Goal: Task Accomplishment & Management: Manage account settings

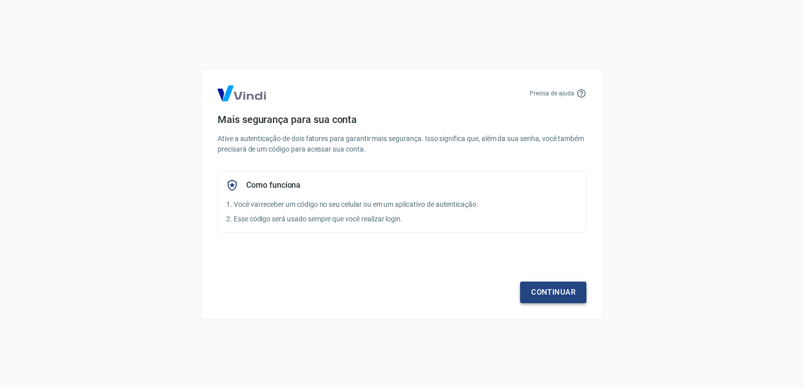
click at [556, 294] on link "Continuar" at bounding box center [553, 292] width 66 height 21
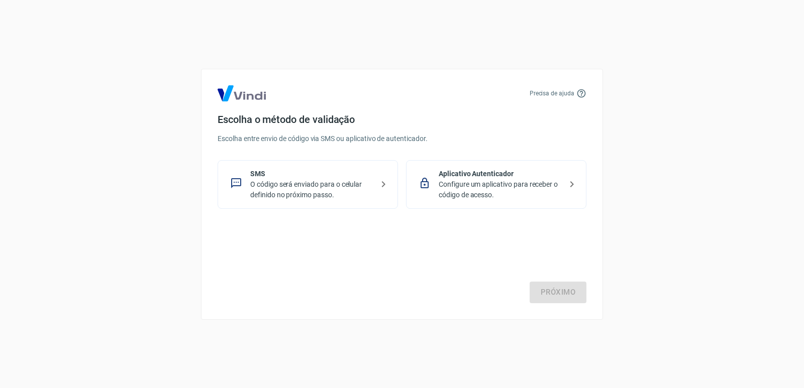
click at [511, 201] on div "Aplicativo Autenticador Configure um aplicativo para receber o código de acesso." at bounding box center [496, 184] width 180 height 49
click at [555, 290] on link "Próximo" at bounding box center [558, 292] width 57 height 21
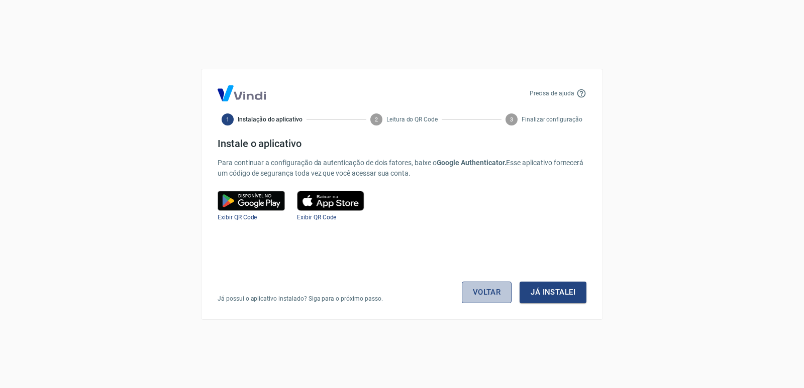
click at [479, 294] on link "Voltar" at bounding box center [487, 292] width 50 height 21
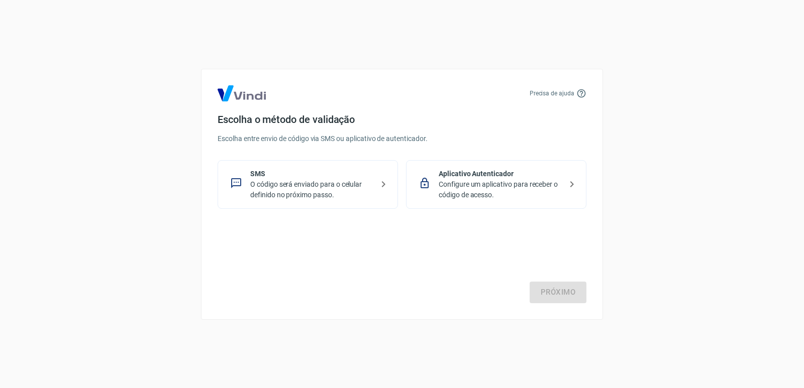
click at [493, 176] on p "Aplicativo Autenticador" at bounding box center [500, 174] width 123 height 11
click at [559, 292] on link "Próximo" at bounding box center [558, 292] width 57 height 21
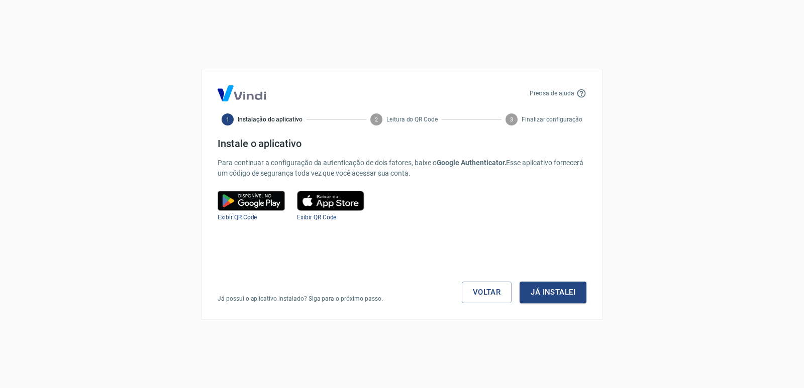
click at [253, 200] on img at bounding box center [251, 201] width 67 height 20
click at [250, 220] on span "Exibir QR Code" at bounding box center [237, 217] width 39 height 7
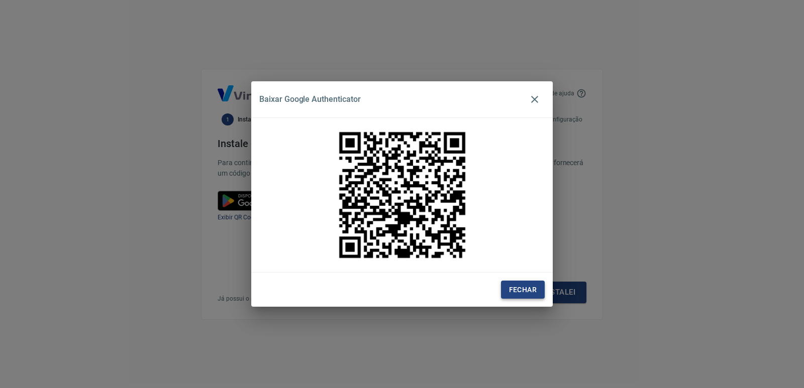
click at [506, 292] on button "Fechar" at bounding box center [523, 290] width 44 height 19
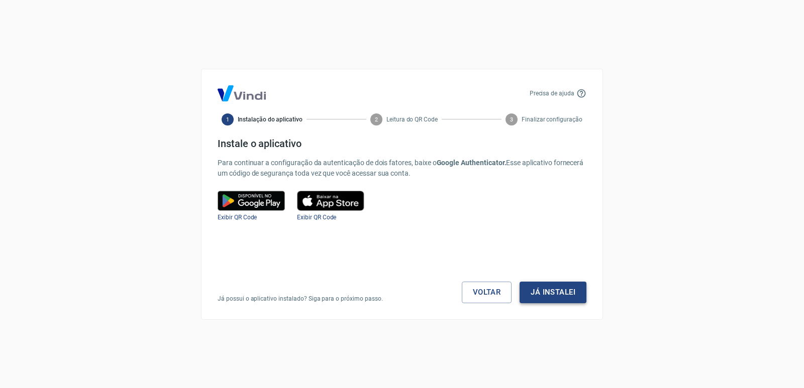
click at [532, 288] on button "Já instalei" at bounding box center [553, 292] width 67 height 21
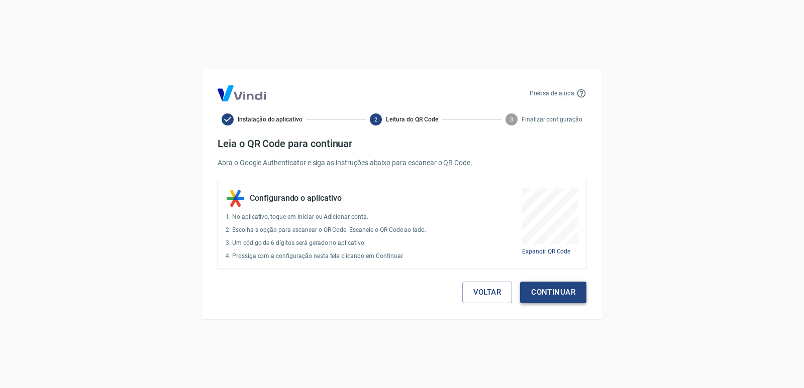
click at [530, 291] on button "Continuar" at bounding box center [553, 292] width 66 height 21
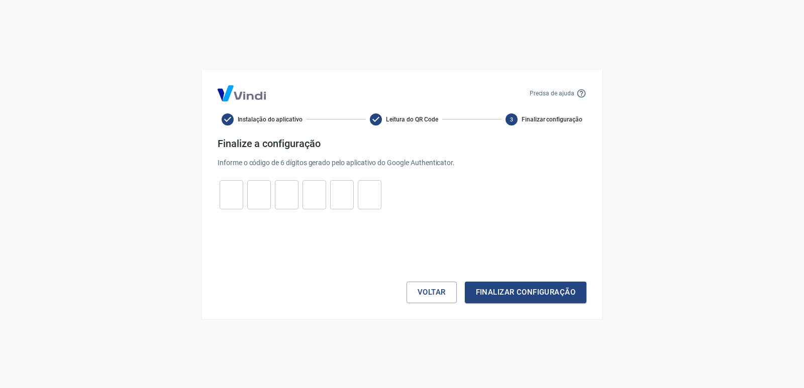
click at [226, 192] on input "tel" at bounding box center [232, 195] width 24 height 22
type input "8"
type input "1"
type input "3"
type input "6"
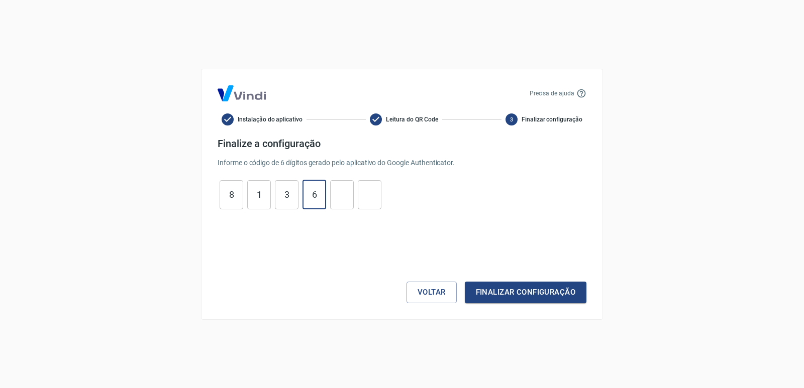
type input "6"
type input "9"
click at [465, 282] on button "Finalizar configuração" at bounding box center [526, 292] width 122 height 21
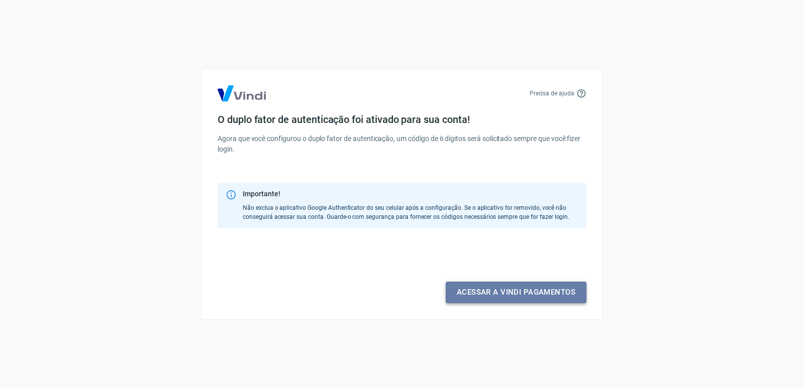
click at [510, 294] on link "Acessar a Vindi pagamentos" at bounding box center [516, 292] width 141 height 21
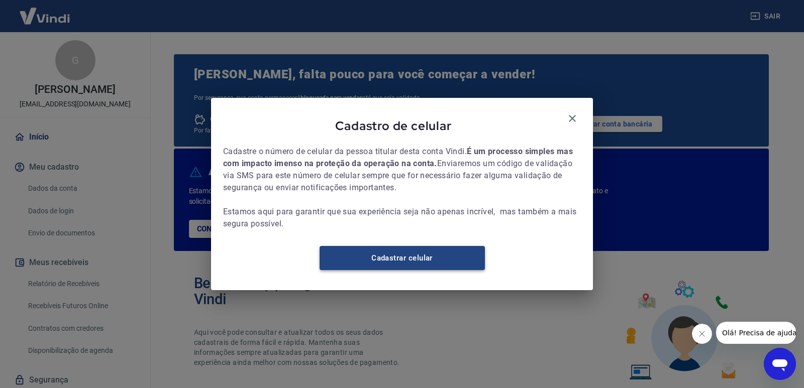
click at [387, 262] on link "Cadastrar celular" at bounding box center [402, 258] width 165 height 24
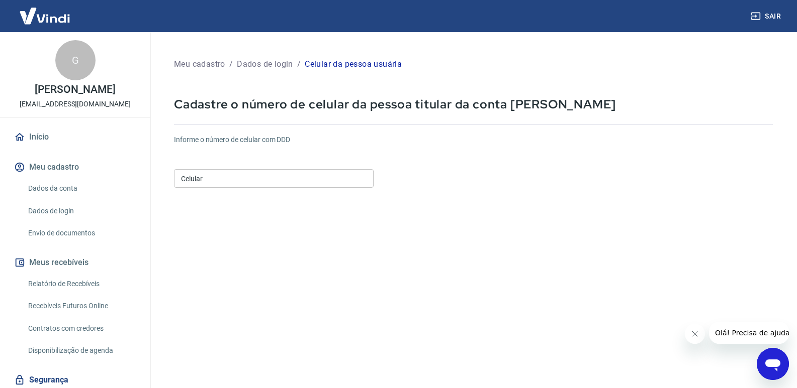
click at [234, 176] on input "Celular" at bounding box center [274, 178] width 200 height 19
type input "(32) 99950-0416"
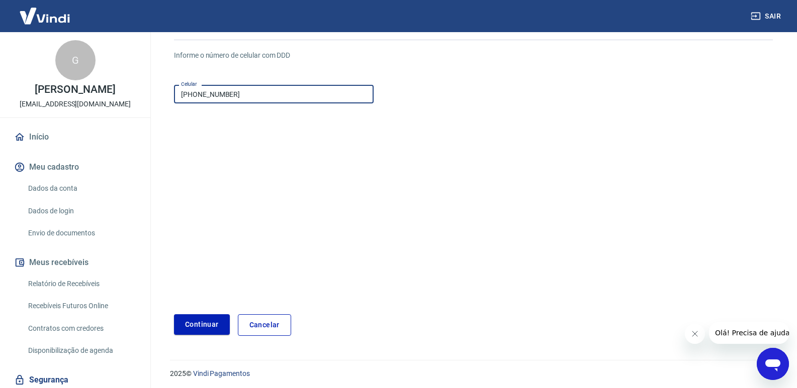
scroll to position [87, 0]
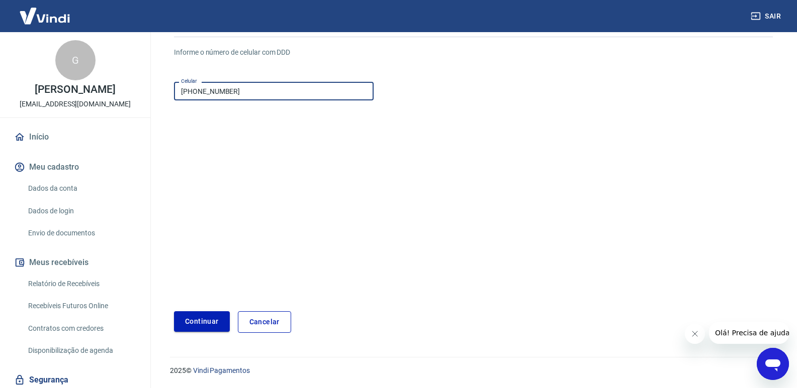
click at [195, 320] on button "Continuar" at bounding box center [202, 322] width 56 height 21
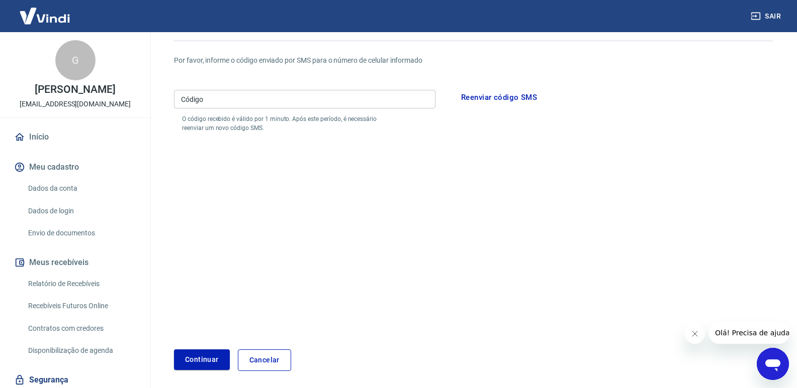
click at [227, 100] on input "Código" at bounding box center [304, 99] width 261 height 19
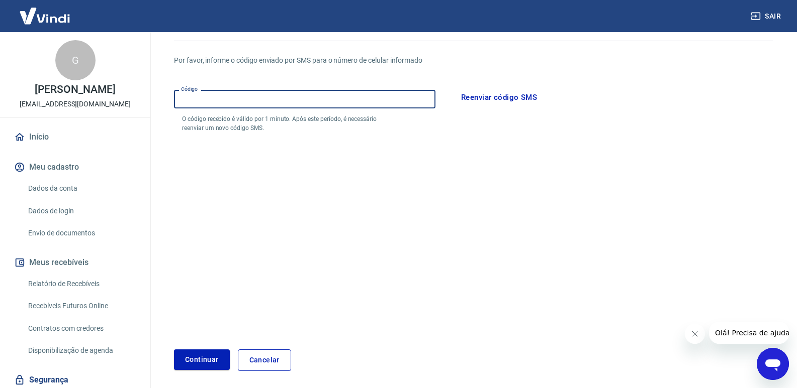
click at [294, 105] on input "Código" at bounding box center [304, 99] width 261 height 19
click at [338, 100] on input "Código" at bounding box center [304, 99] width 261 height 19
type input "732408"
click at [174, 350] on button "Continuar" at bounding box center [202, 360] width 56 height 21
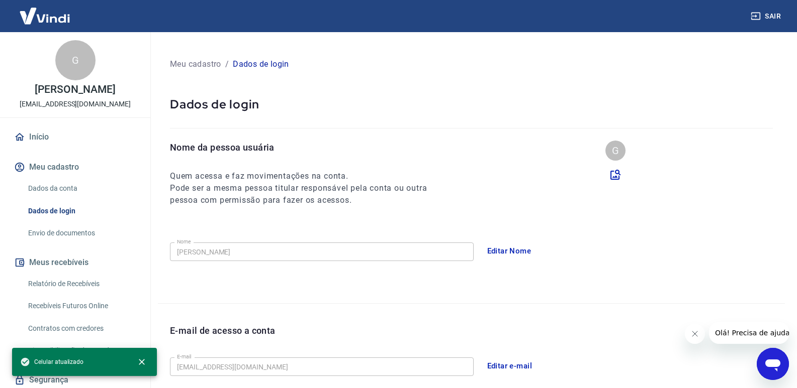
drag, startPoint x: 694, startPoint y: 336, endPoint x: 685, endPoint y: 339, distance: 9.5
click at [694, 336] on icon "Fechar mensagem da empresa" at bounding box center [694, 334] width 8 height 8
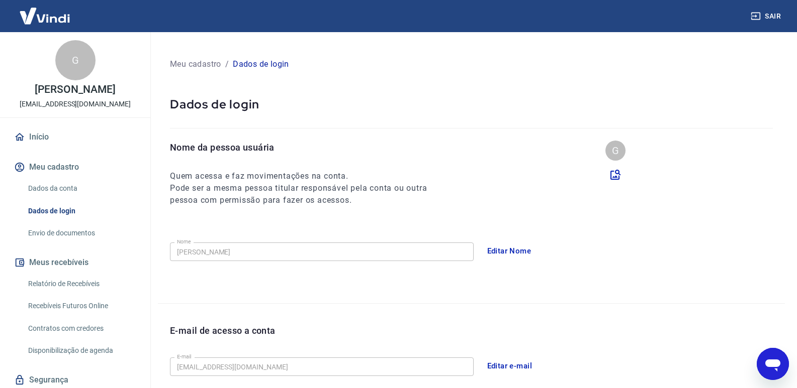
click at [500, 252] on button "Editar Nome" at bounding box center [508, 251] width 55 height 21
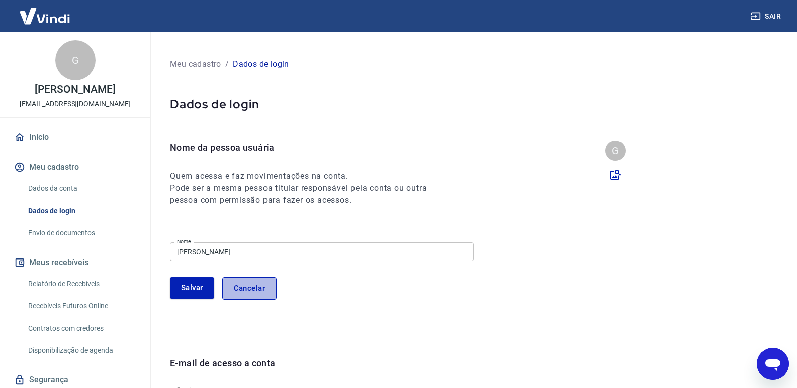
click at [245, 295] on button "Cancelar" at bounding box center [249, 288] width 54 height 22
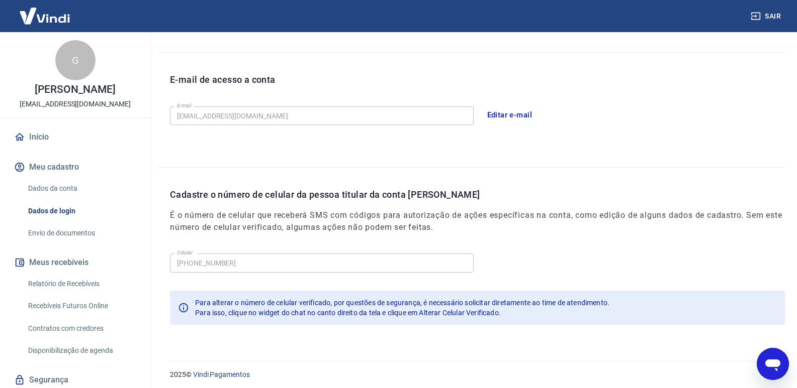
click at [58, 172] on button "Meu cadastro" at bounding box center [75, 167] width 126 height 22
click at [45, 138] on link "Início" at bounding box center [75, 137] width 126 height 22
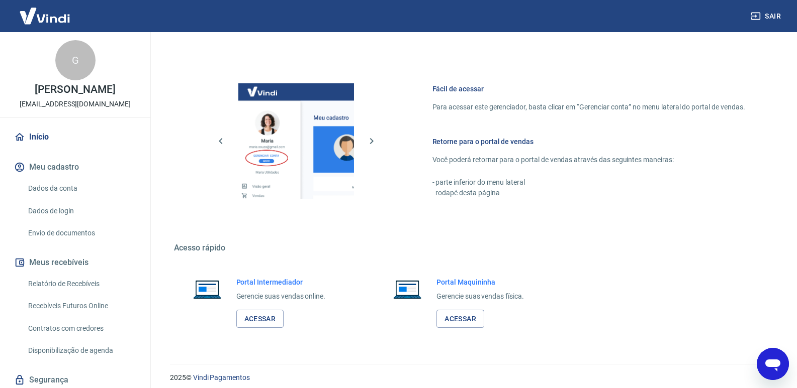
scroll to position [589, 0]
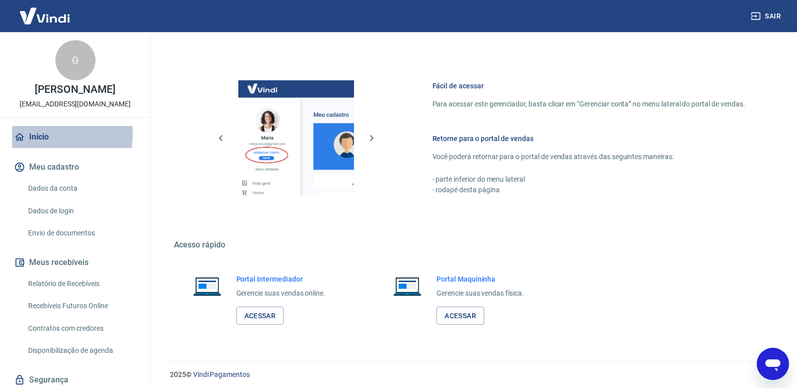
click at [44, 144] on link "Início" at bounding box center [75, 137] width 126 height 22
click at [47, 16] on img at bounding box center [44, 16] width 65 height 31
click at [257, 313] on link "Acessar" at bounding box center [260, 316] width 48 height 19
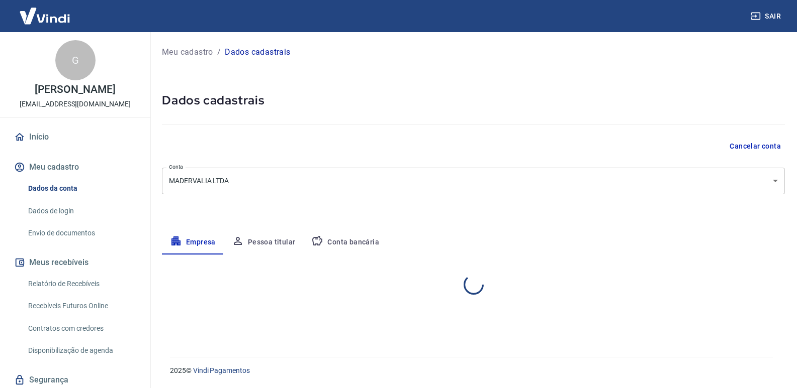
select select "MG"
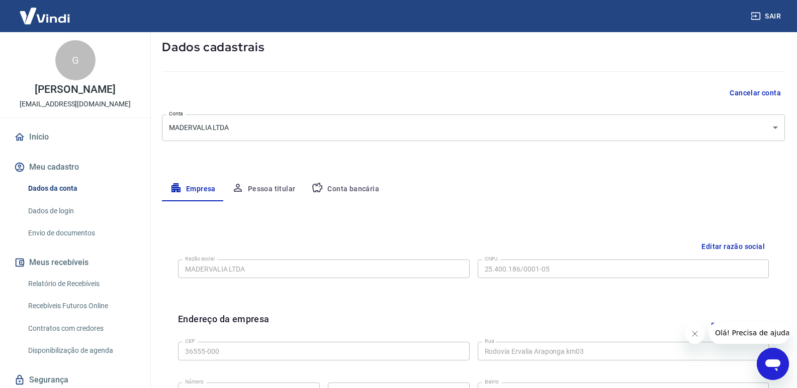
scroll to position [151, 0]
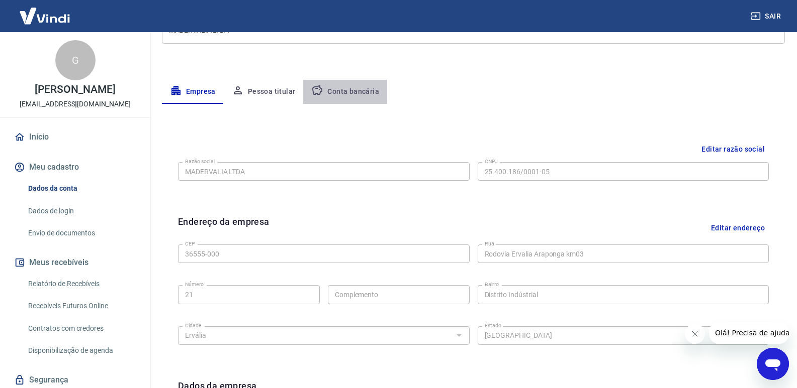
click at [346, 87] on button "Conta bancária" at bounding box center [345, 92] width 84 height 24
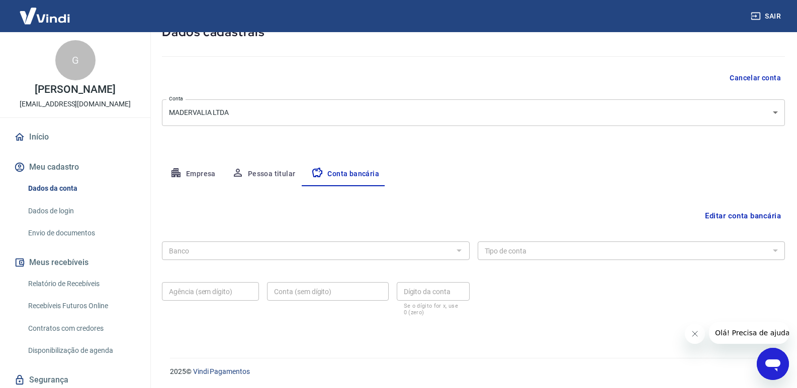
scroll to position [69, 0]
click at [277, 171] on button "Pessoa titular" at bounding box center [264, 173] width 80 height 24
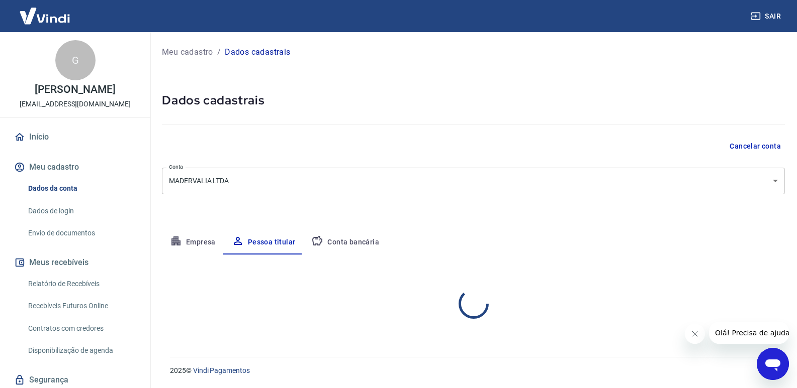
scroll to position [0, 0]
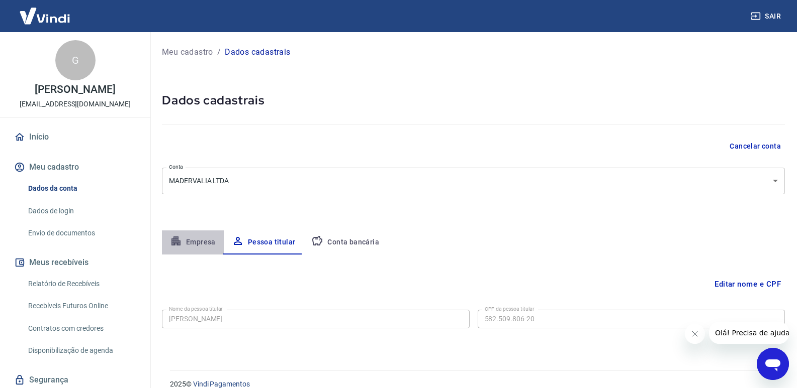
click at [191, 237] on button "Empresa" at bounding box center [193, 243] width 62 height 24
select select "MG"
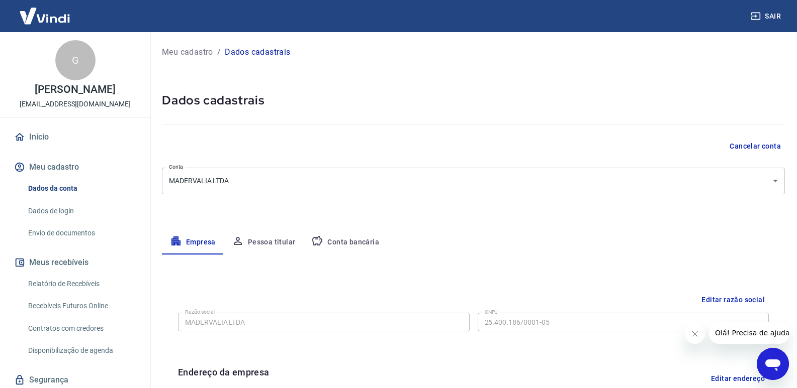
click at [321, 244] on icon "button" at bounding box center [317, 241] width 12 height 12
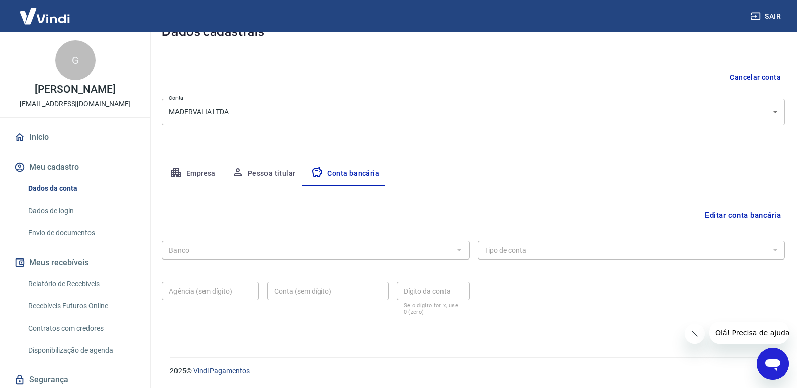
scroll to position [69, 0]
click at [697, 335] on icon "Fechar mensagem da empresa" at bounding box center [694, 334] width 8 height 8
click at [737, 214] on button "Editar conta bancária" at bounding box center [743, 215] width 84 height 19
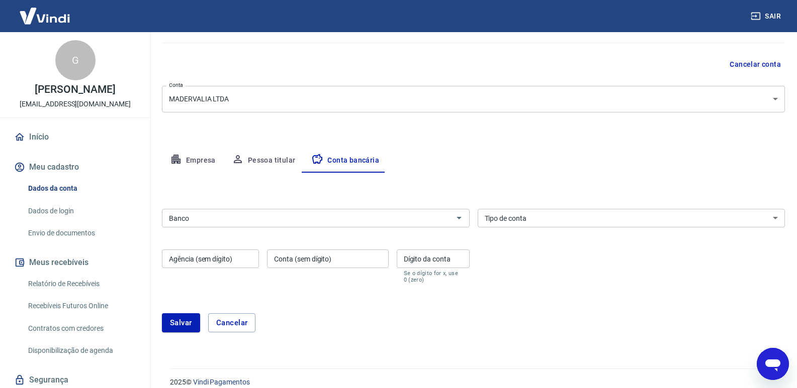
scroll to position [93, 0]
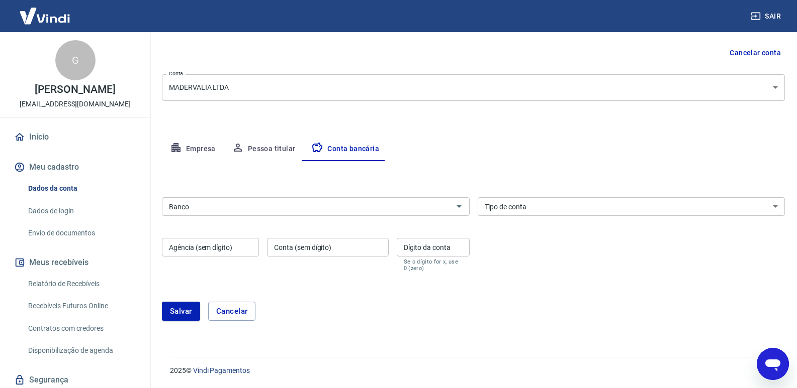
click at [546, 261] on div "Banco Banco Tipo de conta Conta Corrente Conta Poupança Tipo de conta Agência (…" at bounding box center [473, 233] width 623 height 80
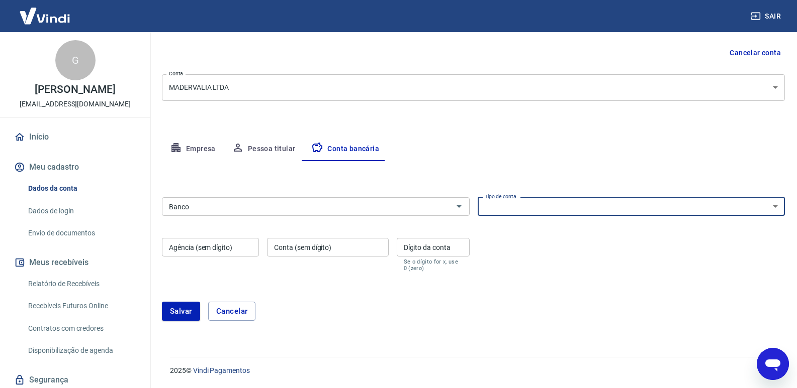
click at [514, 216] on select "Conta Corrente Conta Poupança" at bounding box center [631, 206] width 308 height 19
click at [530, 159] on div "Empresa Pessoa titular Conta bancária" at bounding box center [473, 149] width 623 height 24
